Goal: Navigation & Orientation: Find specific page/section

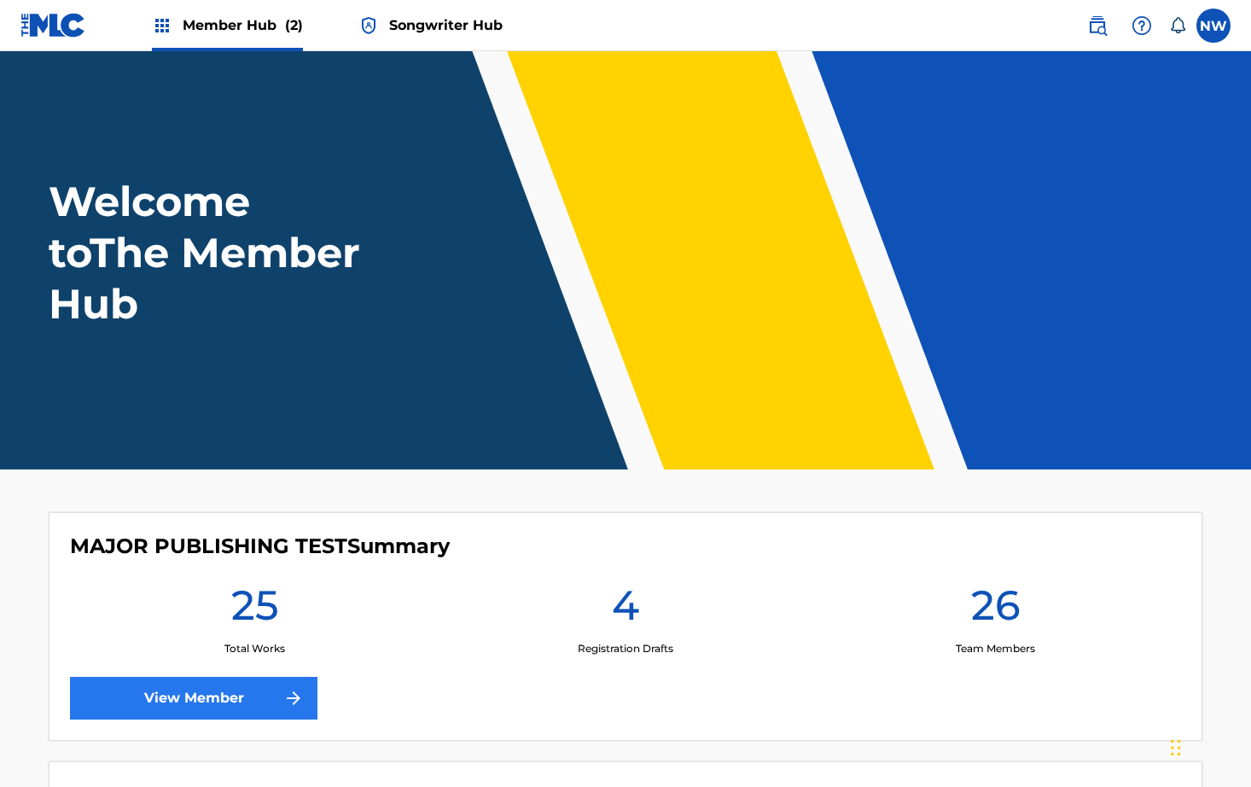
click at [247, 693] on link "View Member" at bounding box center [193, 698] width 247 height 43
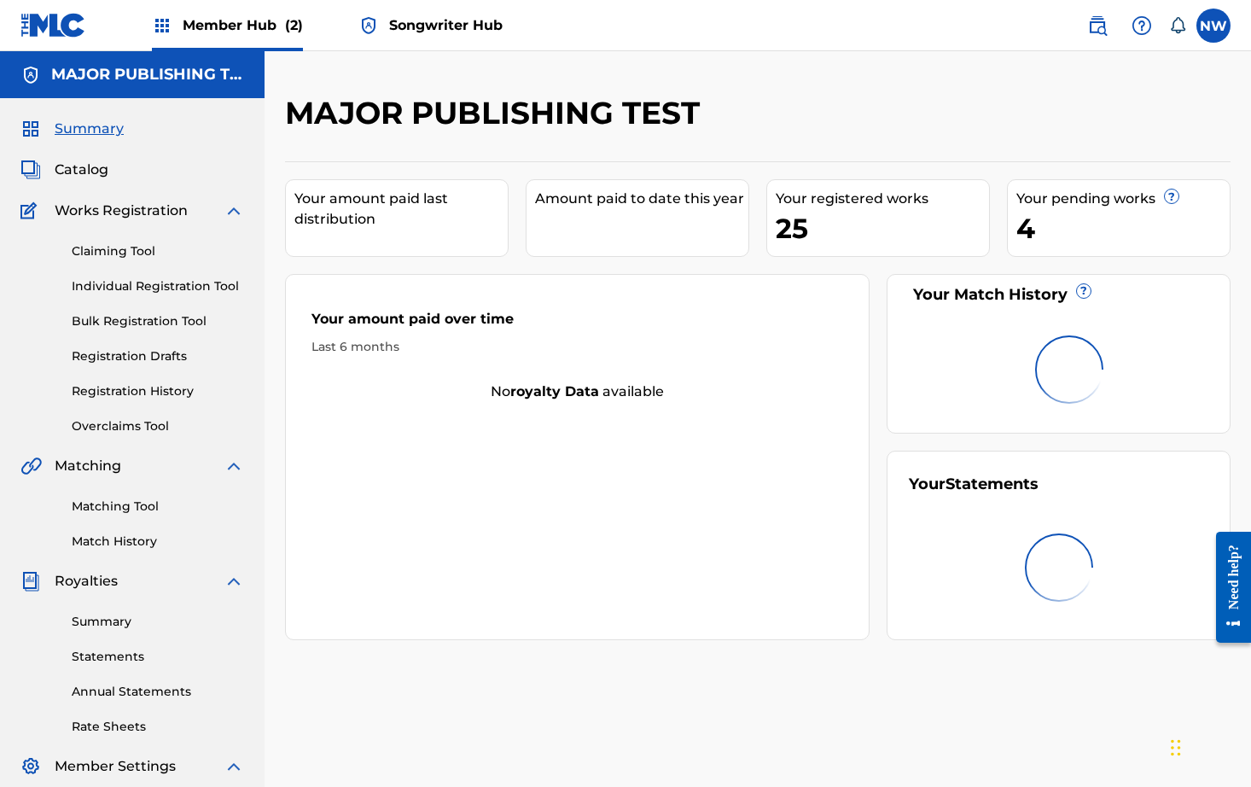
click at [232, 36] on div "Member Hub (2)" at bounding box center [227, 25] width 151 height 50
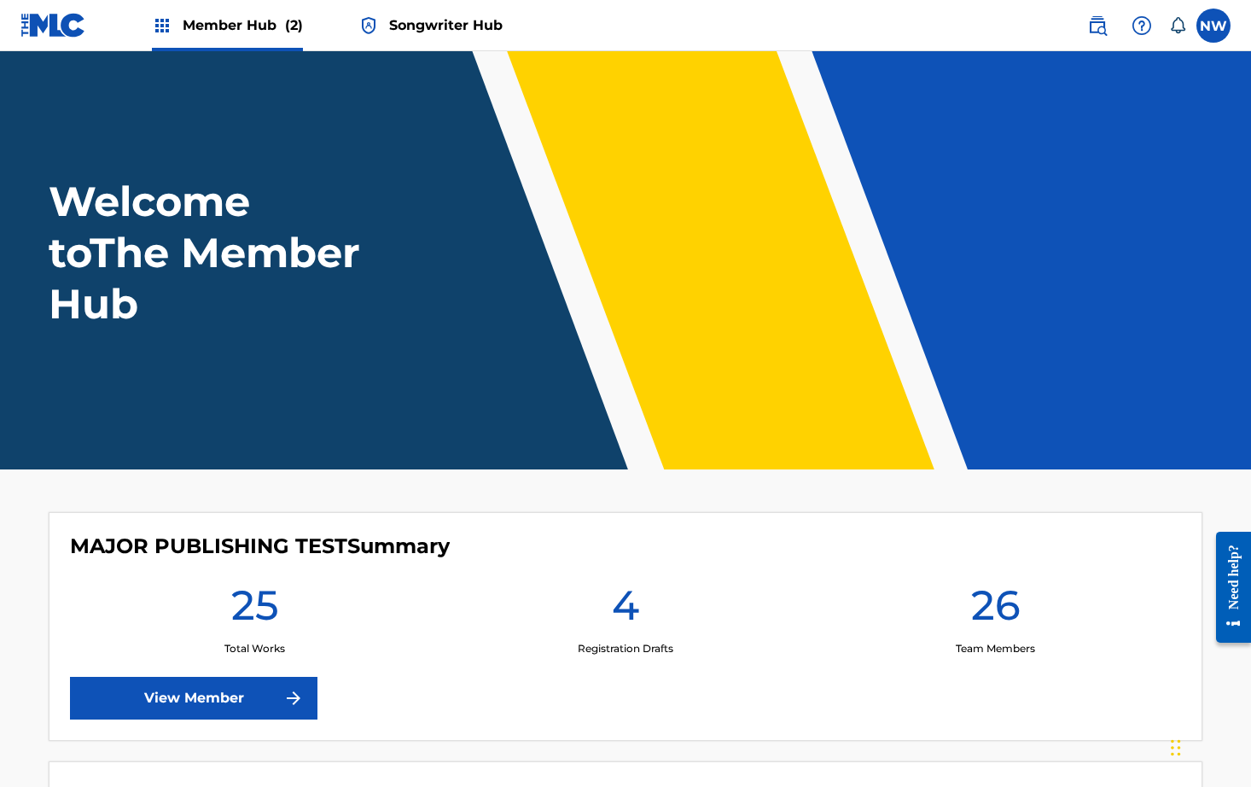
click at [234, 36] on div "Member Hub (2)" at bounding box center [227, 25] width 151 height 50
click at [278, 26] on span "Member Hub (2)" at bounding box center [243, 25] width 120 height 20
click at [368, 66] on header "Welcome to The Member Hub" at bounding box center [625, 260] width 1251 height 418
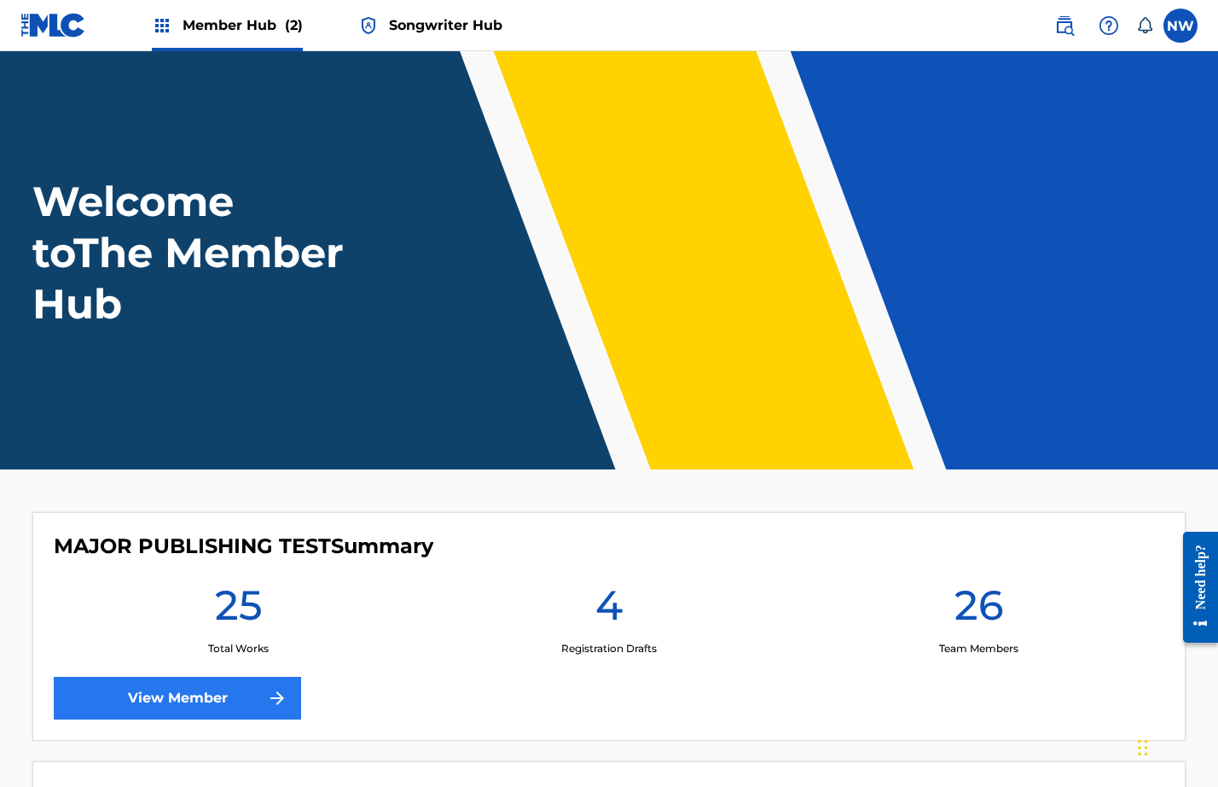
click at [213, 701] on link "View Member" at bounding box center [177, 698] width 247 height 43
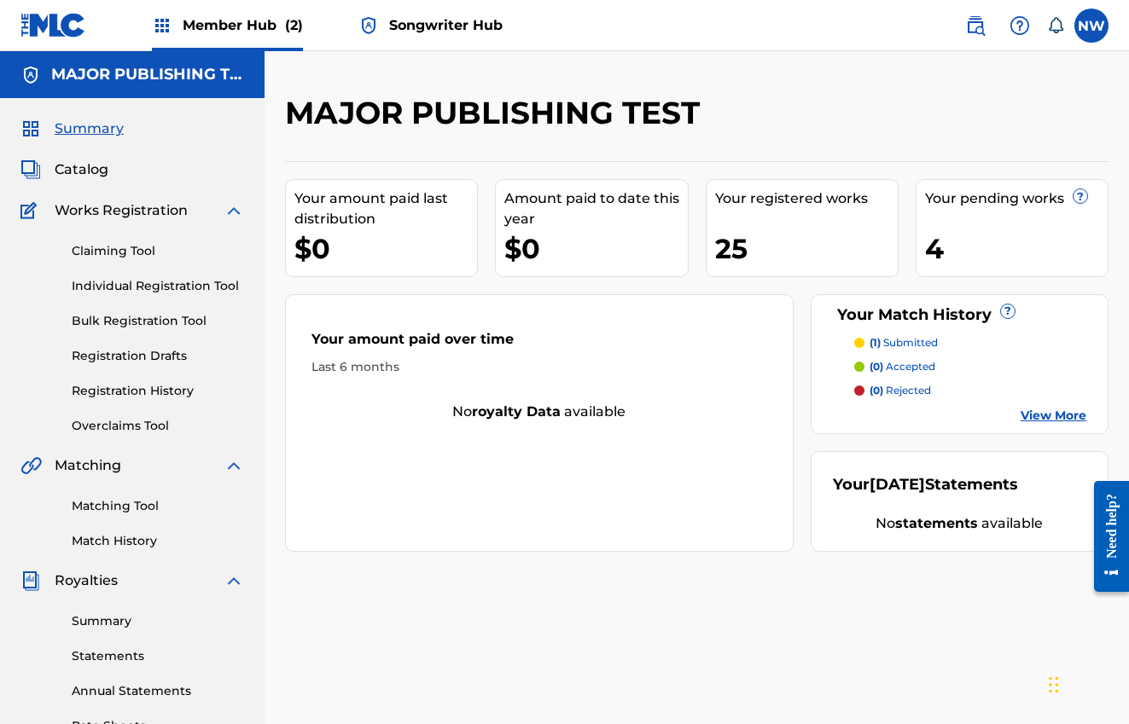
click at [457, 29] on span "Songwriter Hub" at bounding box center [445, 25] width 113 height 20
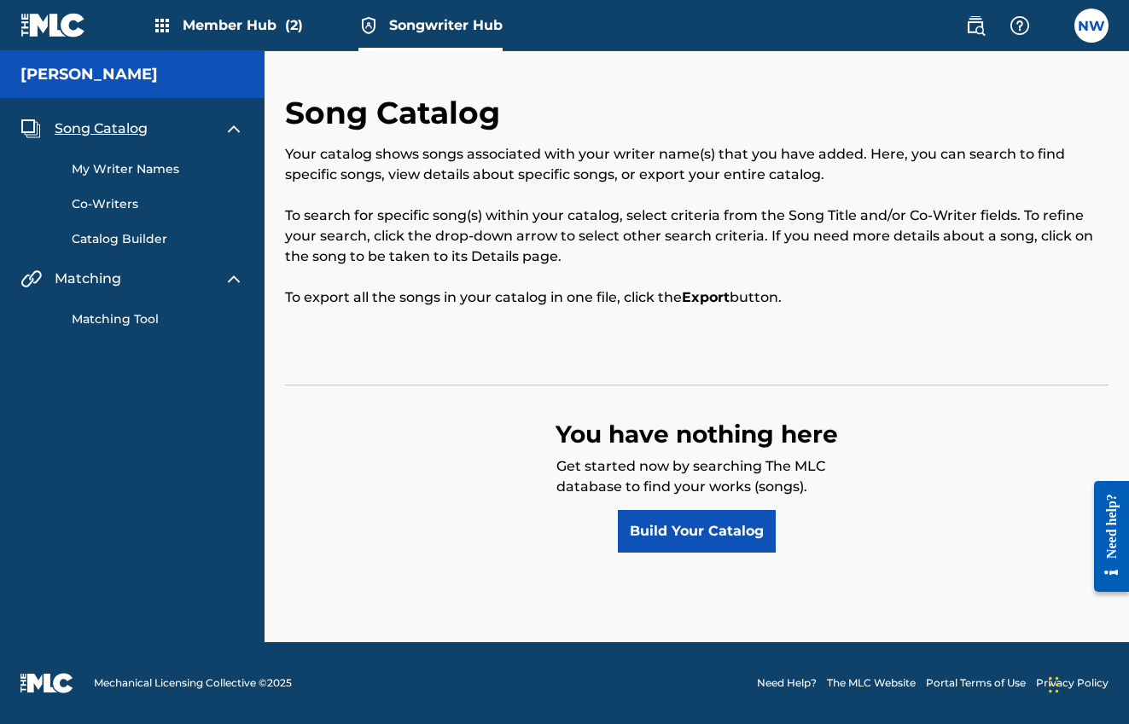
click at [233, 130] on img at bounding box center [234, 129] width 20 height 20
click at [224, 282] on img at bounding box center [234, 279] width 20 height 20
click at [259, 15] on div "Member Hub (2)" at bounding box center [227, 25] width 151 height 50
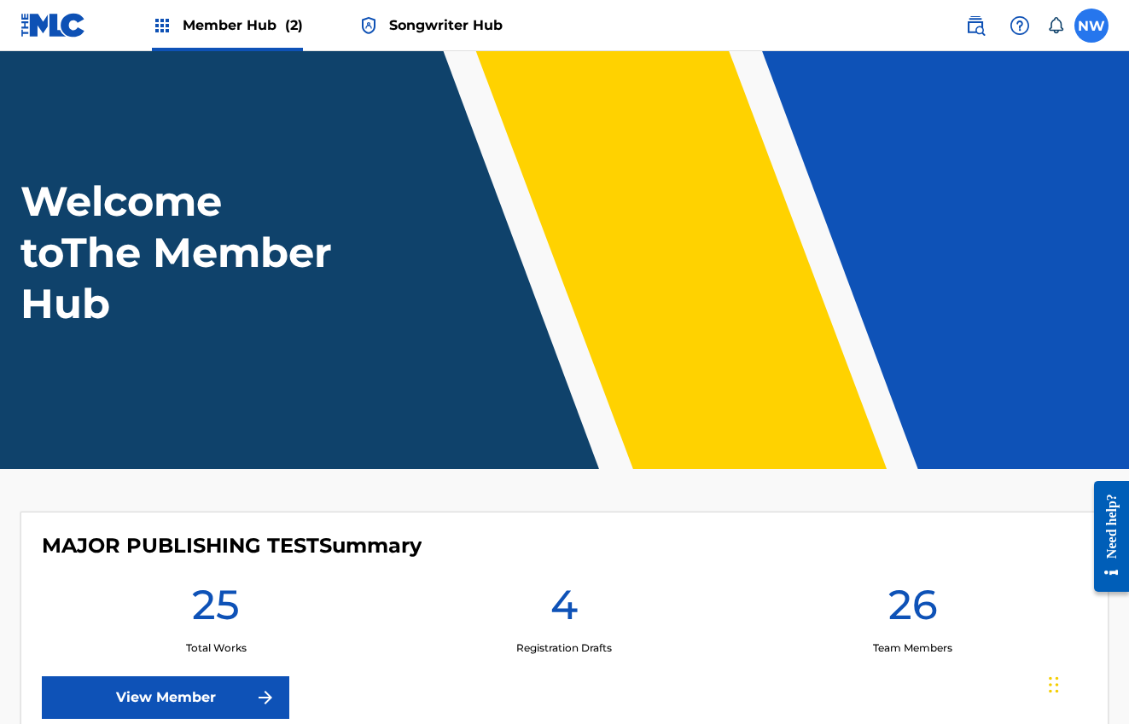
click at [1083, 24] on label at bounding box center [1091, 26] width 34 height 34
click at [1091, 26] on input "NW Nicholas Williams nickwilliams.ny@gmail.com Notification Preferences Profile…" at bounding box center [1091, 26] width 0 height 0
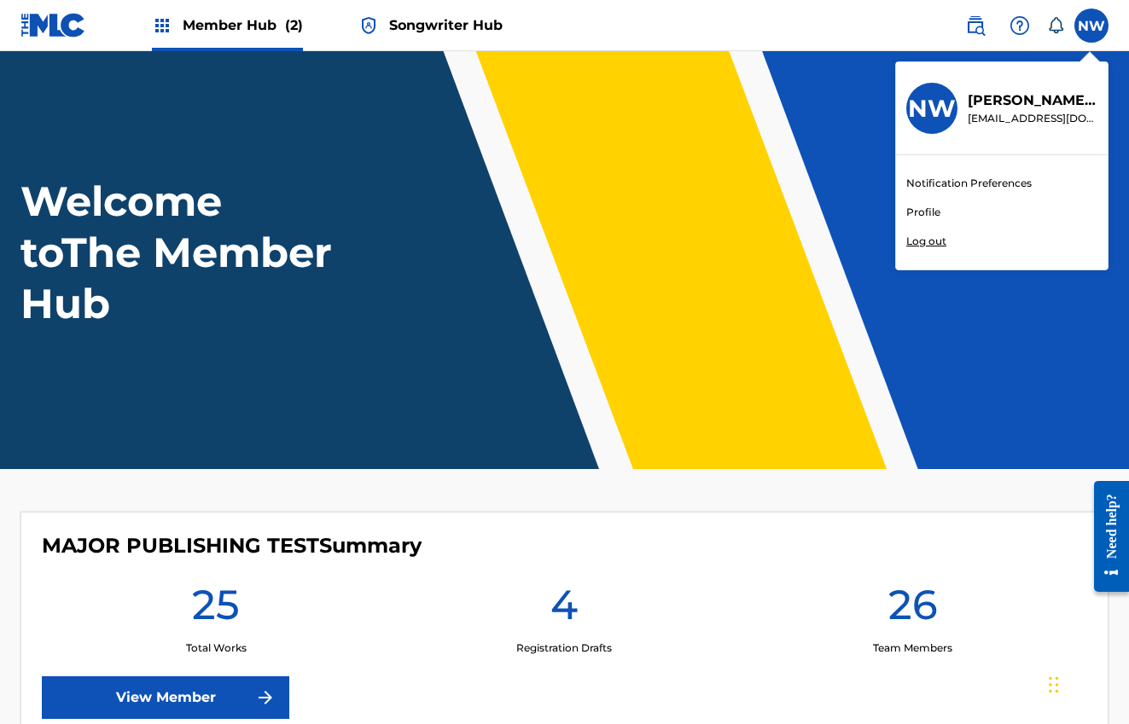
click at [929, 216] on link "Profile" at bounding box center [923, 212] width 34 height 15
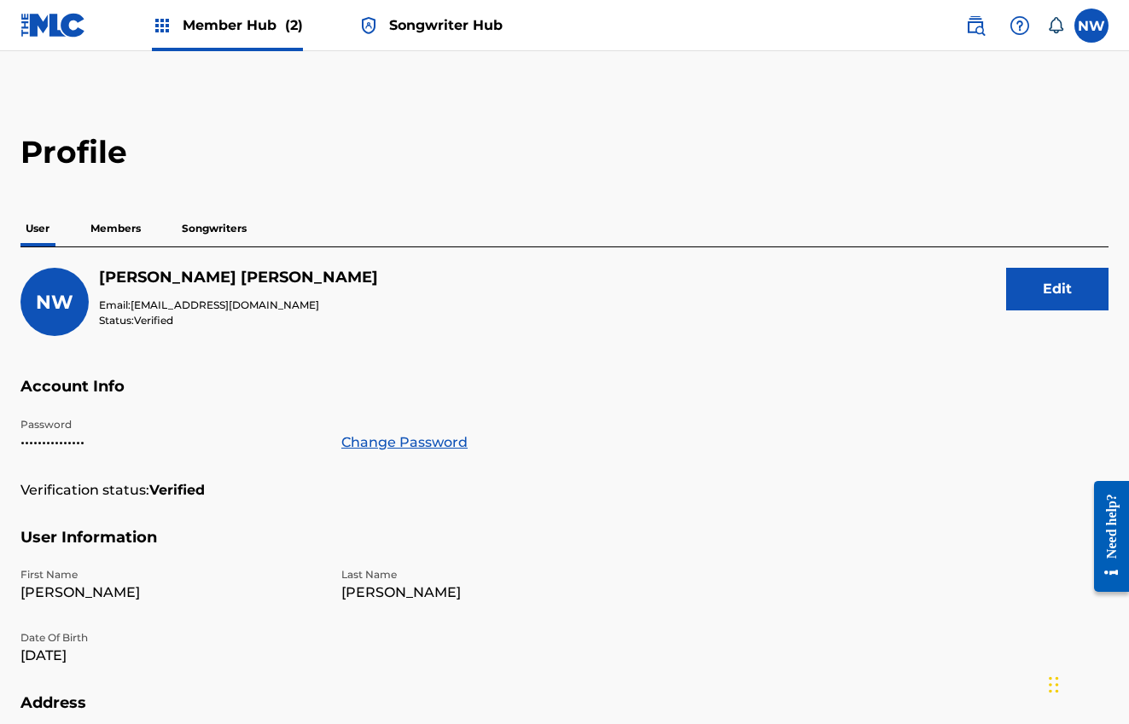
click at [212, 231] on p "Songwriters" at bounding box center [214, 229] width 75 height 36
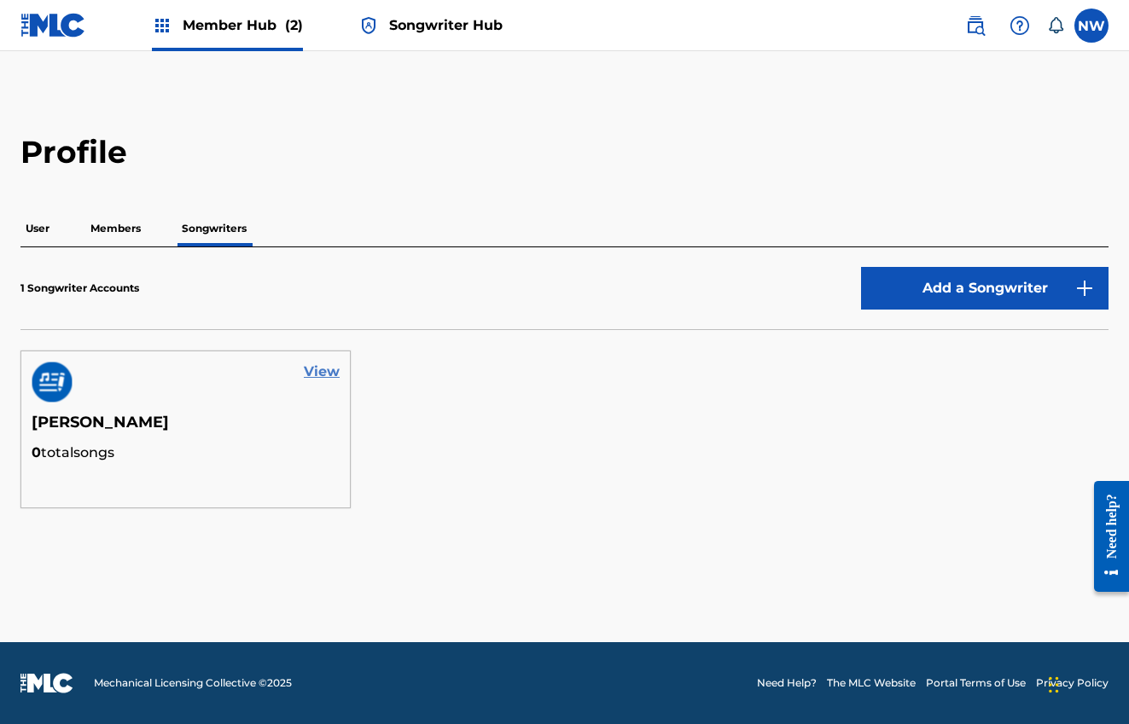
click at [320, 375] on link "View" at bounding box center [322, 372] width 36 height 20
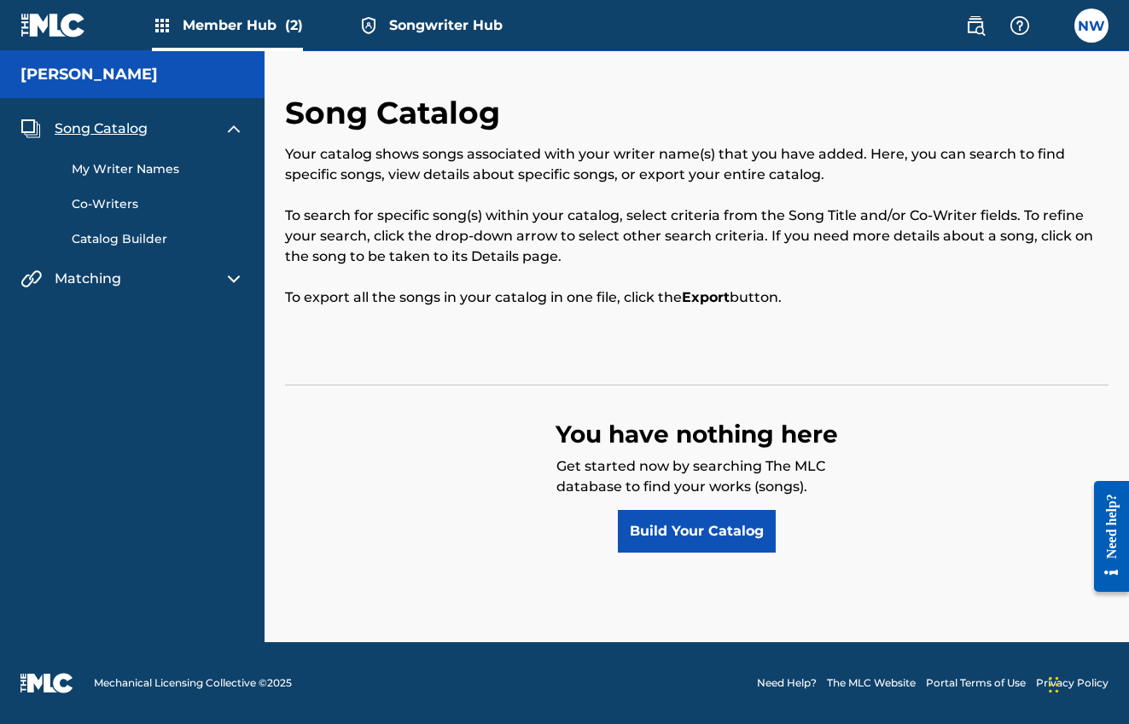
click at [143, 175] on link "My Writer Names" at bounding box center [158, 169] width 172 height 18
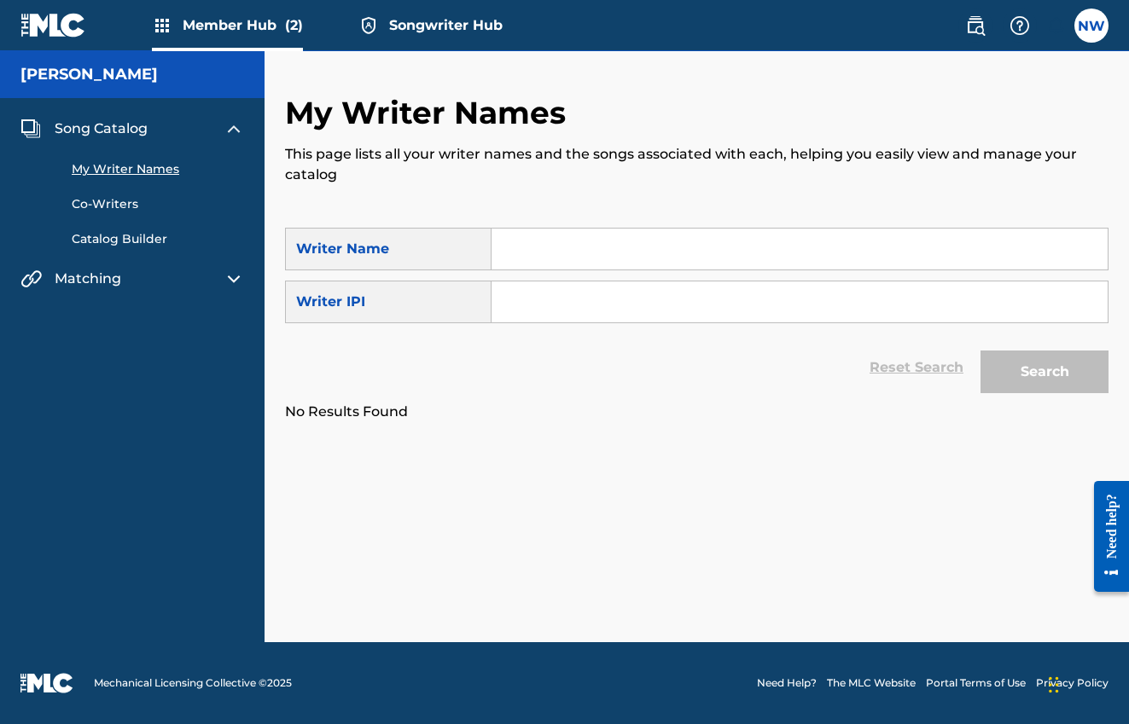
click at [98, 289] on div "Song Catalog My Writer Names Co-Writers Catalog Builder Matching Matching Tool" at bounding box center [132, 204] width 265 height 212
click at [125, 282] on div "Matching" at bounding box center [132, 279] width 224 height 20
click at [241, 287] on img at bounding box center [234, 279] width 20 height 20
click at [142, 319] on link "Matching Tool" at bounding box center [158, 320] width 172 height 18
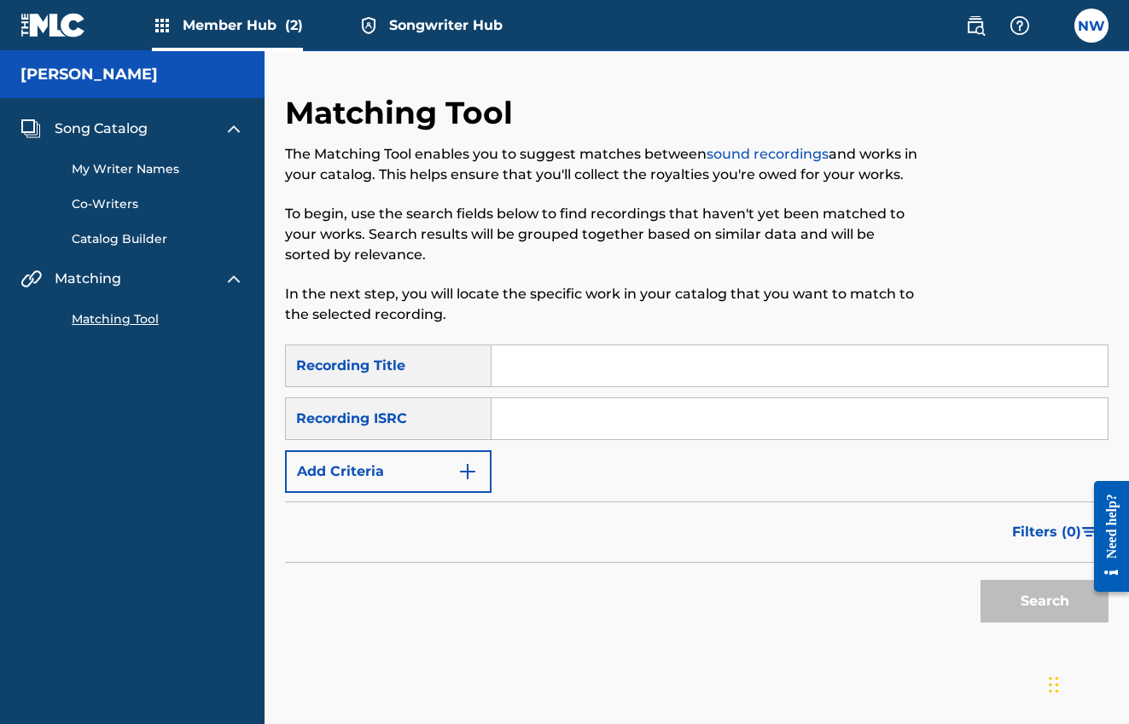
click at [111, 125] on span "Song Catalog" at bounding box center [101, 129] width 93 height 20
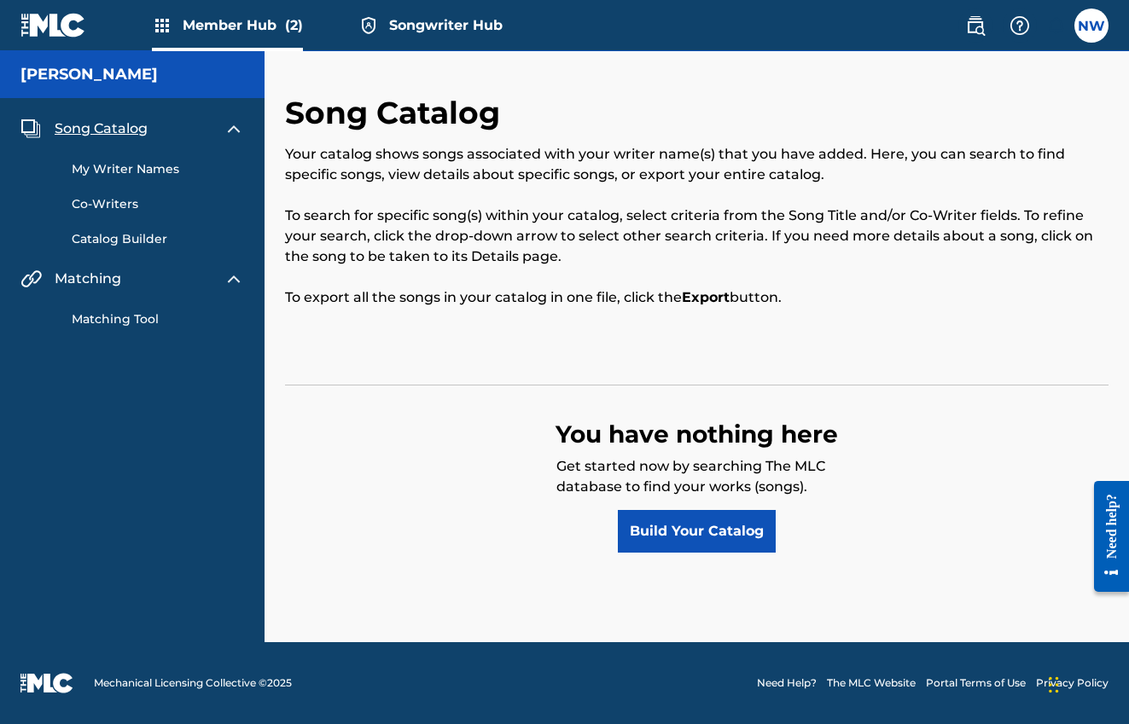
click at [118, 171] on link "My Writer Names" at bounding box center [158, 169] width 172 height 18
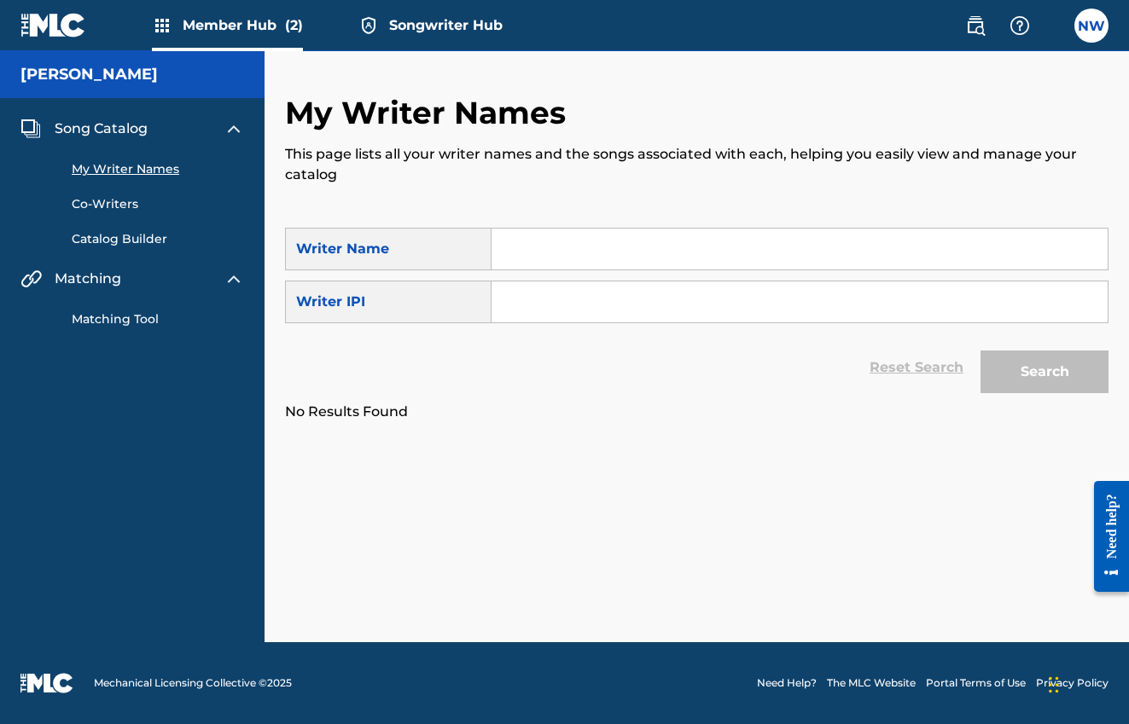
click at [119, 211] on link "Co-Writers" at bounding box center [158, 204] width 172 height 18
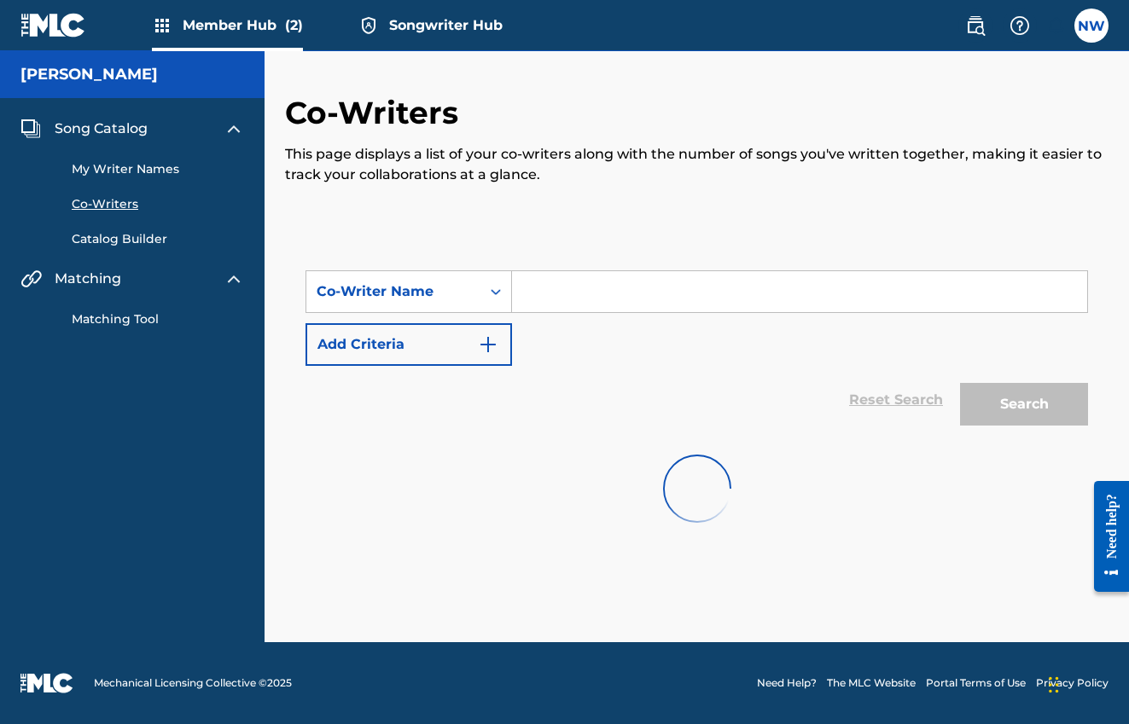
click at [124, 240] on link "Catalog Builder" at bounding box center [158, 239] width 172 height 18
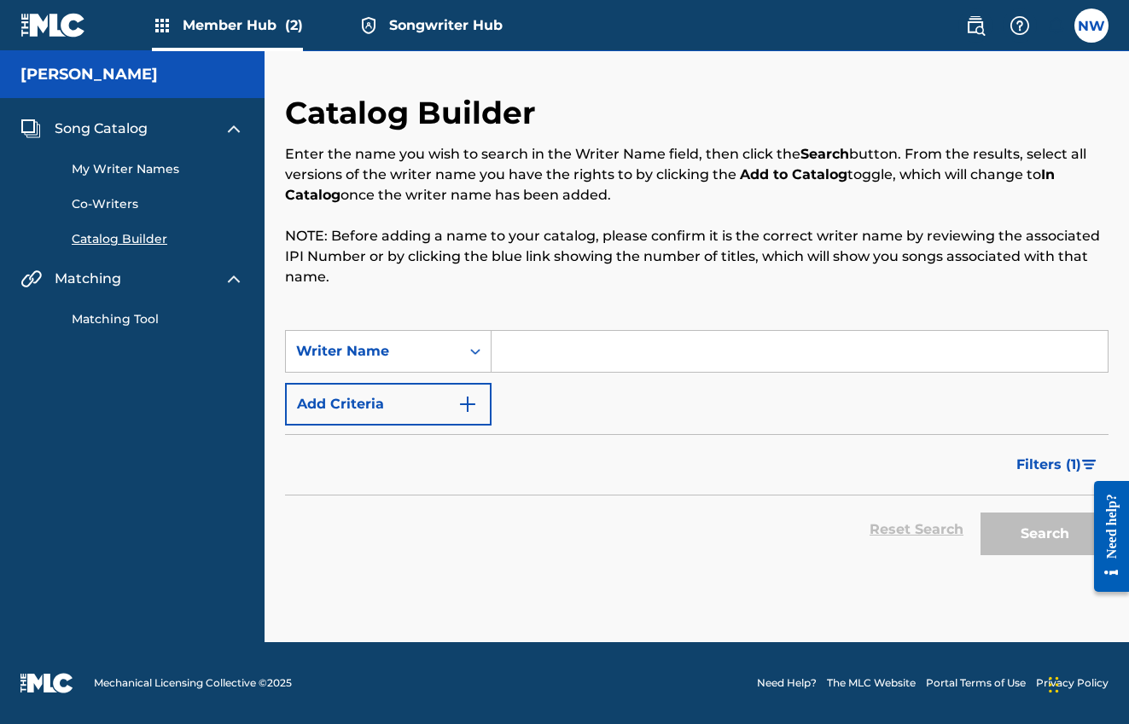
click at [84, 123] on span "Song Catalog" at bounding box center [101, 129] width 93 height 20
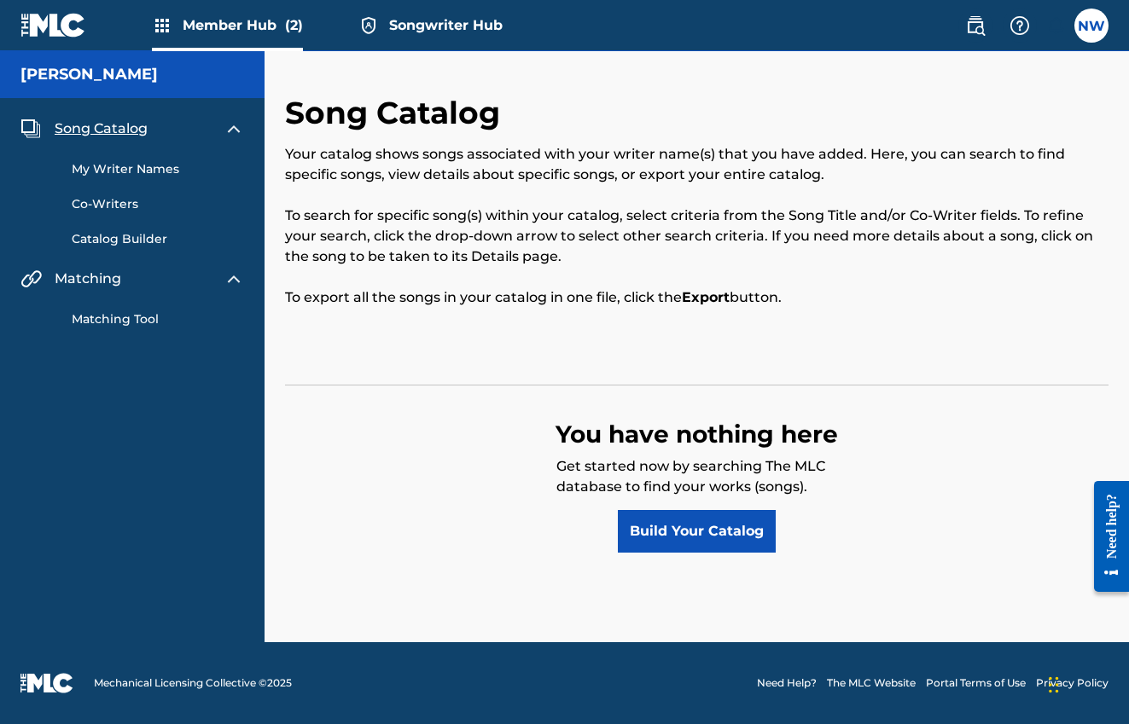
click at [411, 31] on span "Songwriter Hub" at bounding box center [445, 25] width 113 height 20
click at [294, 34] on span "Member Hub (2)" at bounding box center [243, 25] width 120 height 20
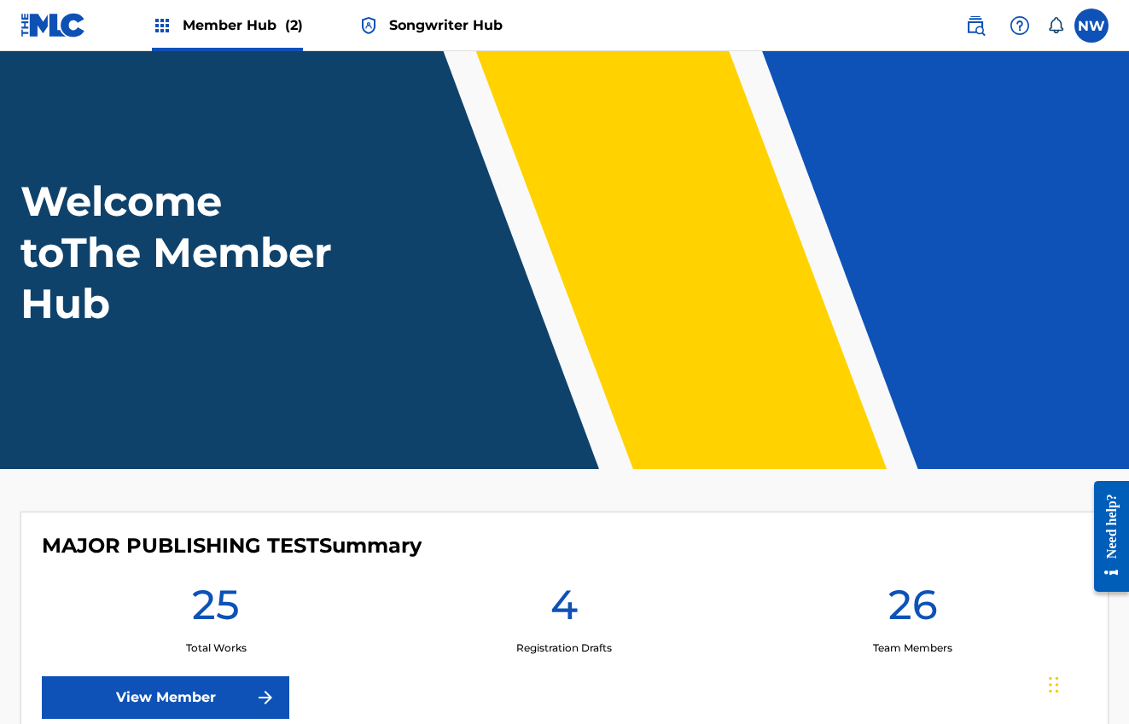
click at [428, 30] on span "Songwriter Hub" at bounding box center [445, 25] width 113 height 20
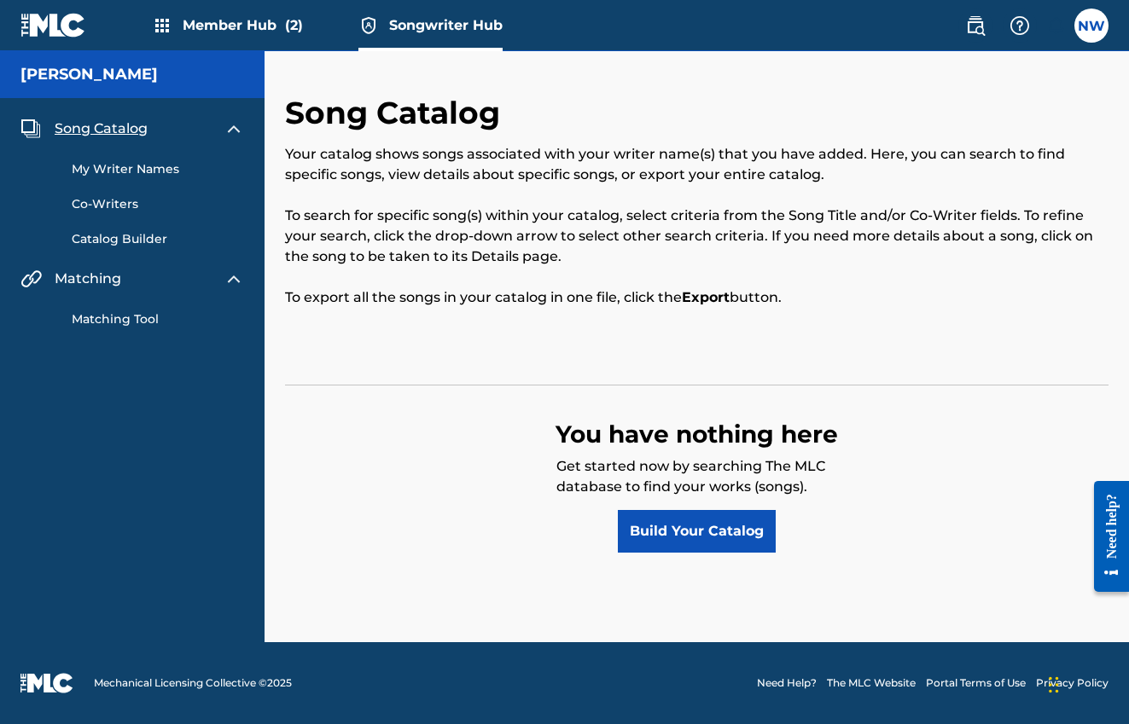
click at [263, 20] on span "Member Hub (2)" at bounding box center [243, 25] width 120 height 20
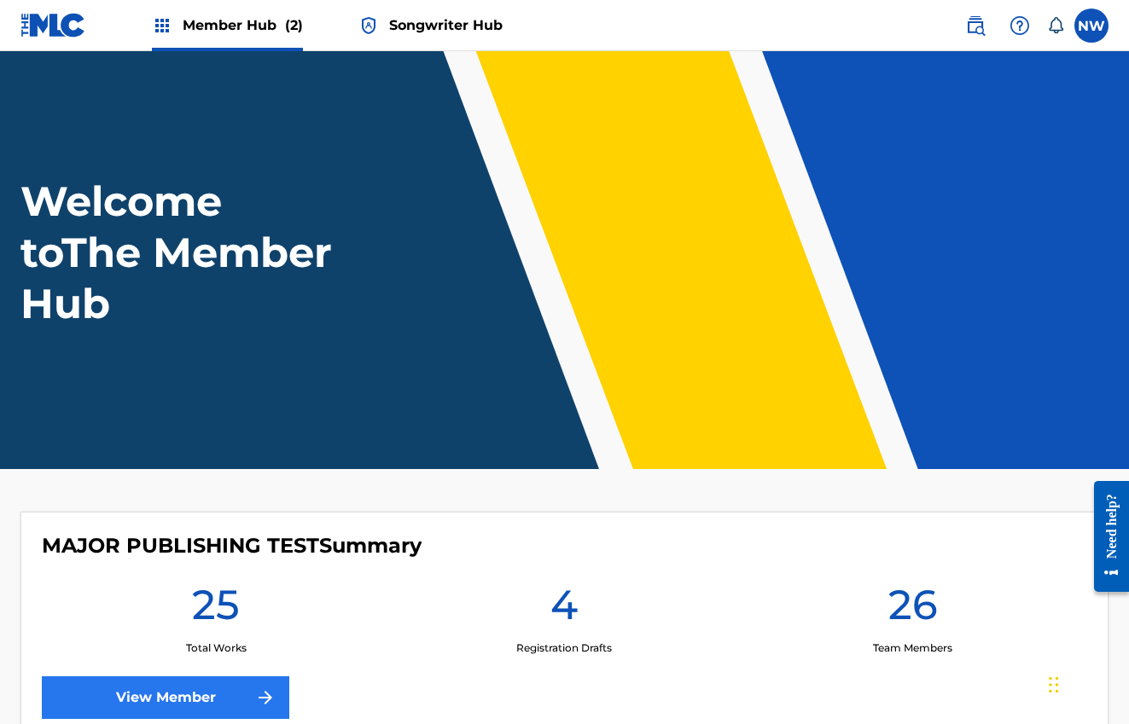
click at [242, 692] on link "View Member" at bounding box center [165, 698] width 247 height 43
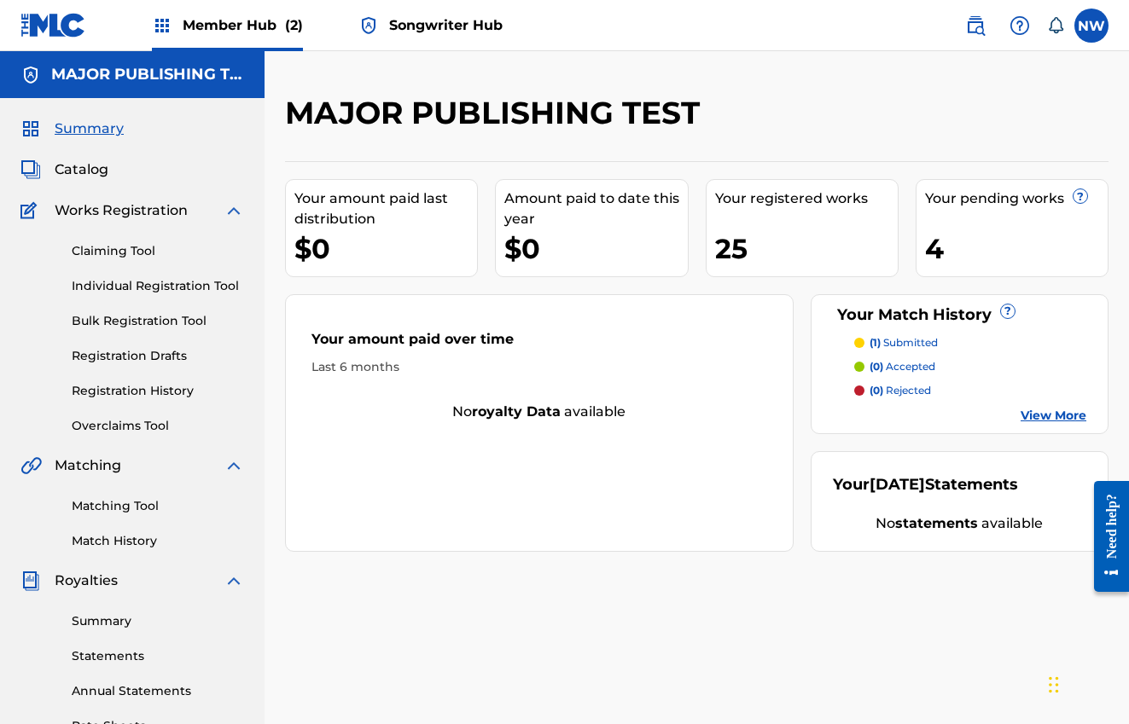
click at [428, 17] on span "Songwriter Hub" at bounding box center [445, 25] width 113 height 20
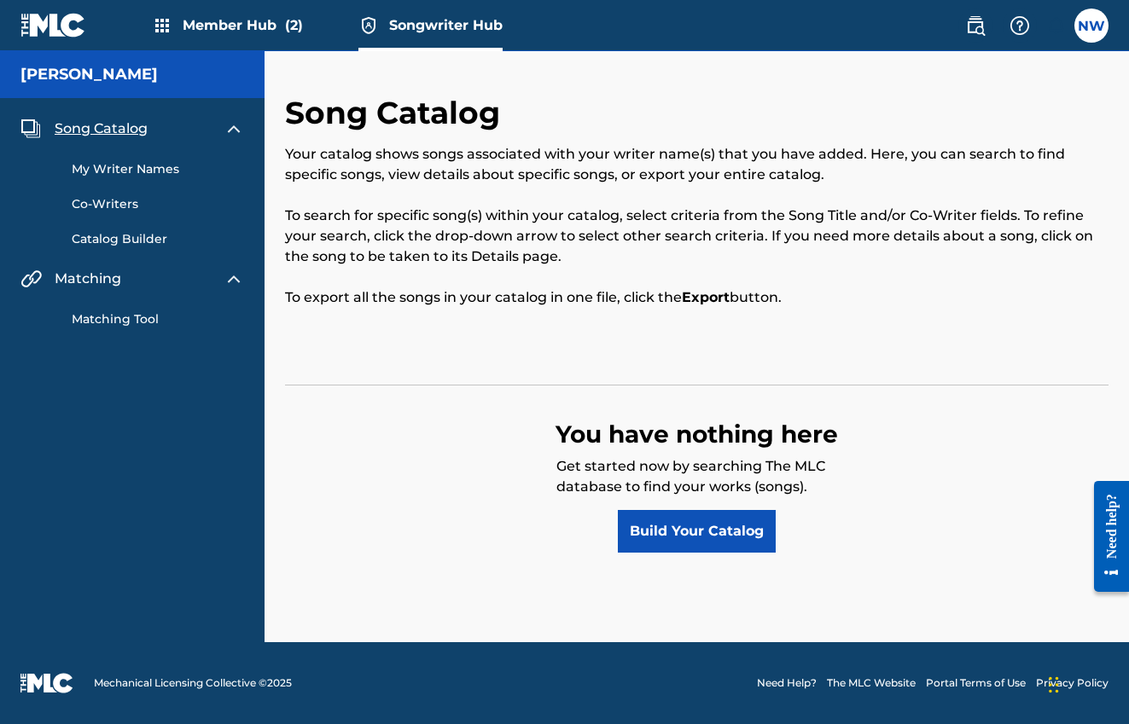
click at [307, 23] on div "Member Hub (2) Songwriter Hub" at bounding box center [261, 25] width 482 height 50
click at [256, 22] on span "Member Hub (2)" at bounding box center [243, 25] width 120 height 20
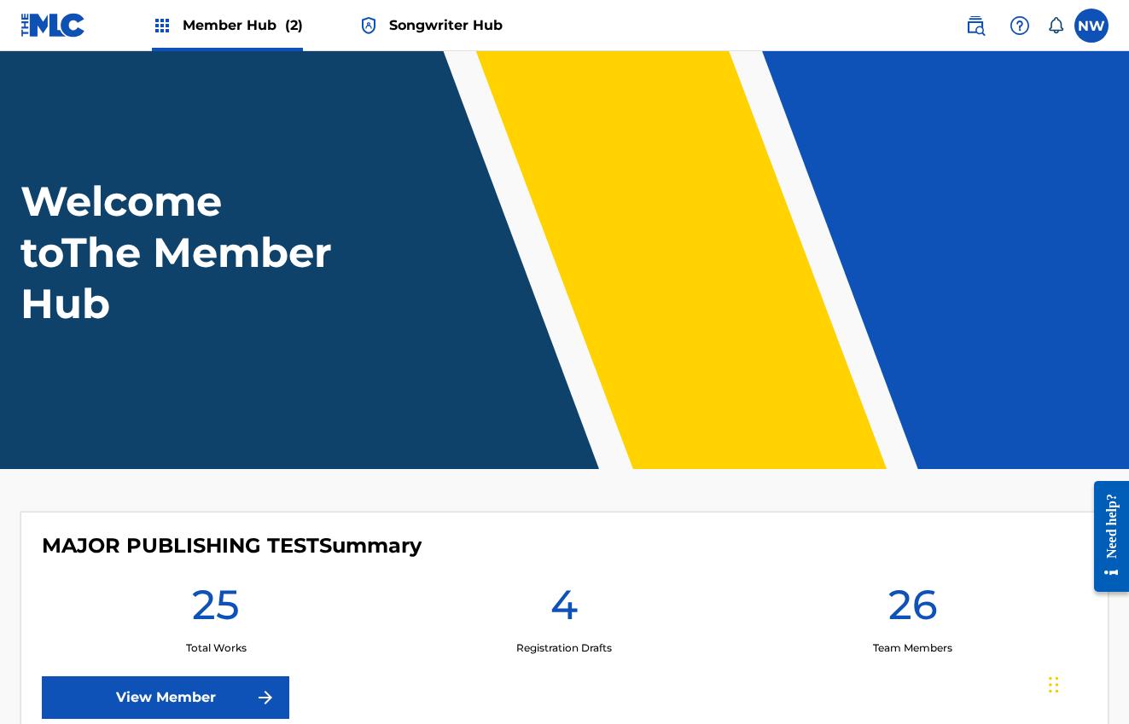
click at [491, 32] on span "Songwriter Hub" at bounding box center [445, 25] width 113 height 20
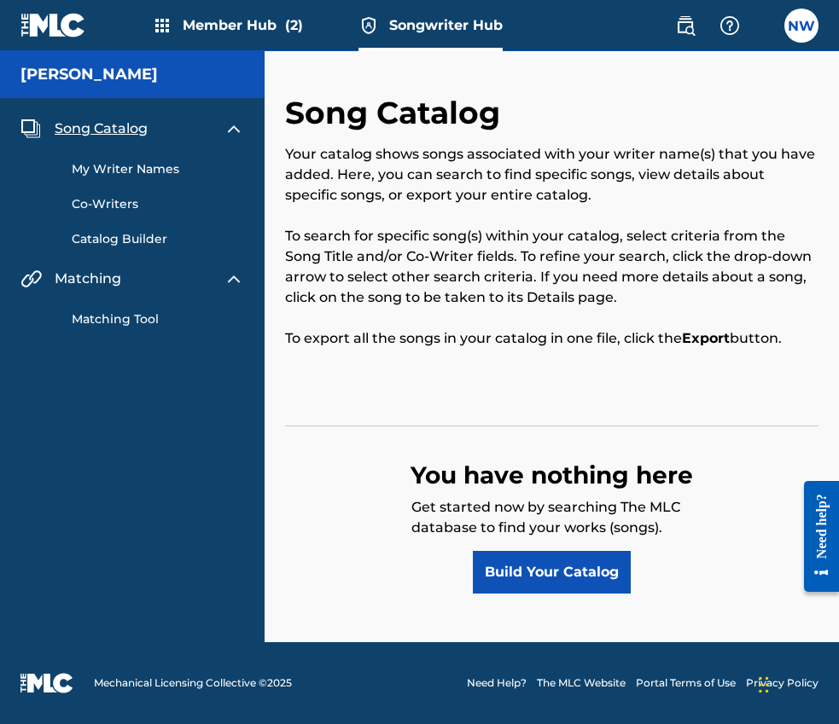
click at [263, 26] on span "Member Hub (2)" at bounding box center [243, 25] width 120 height 20
